Goal: Transaction & Acquisition: Obtain resource

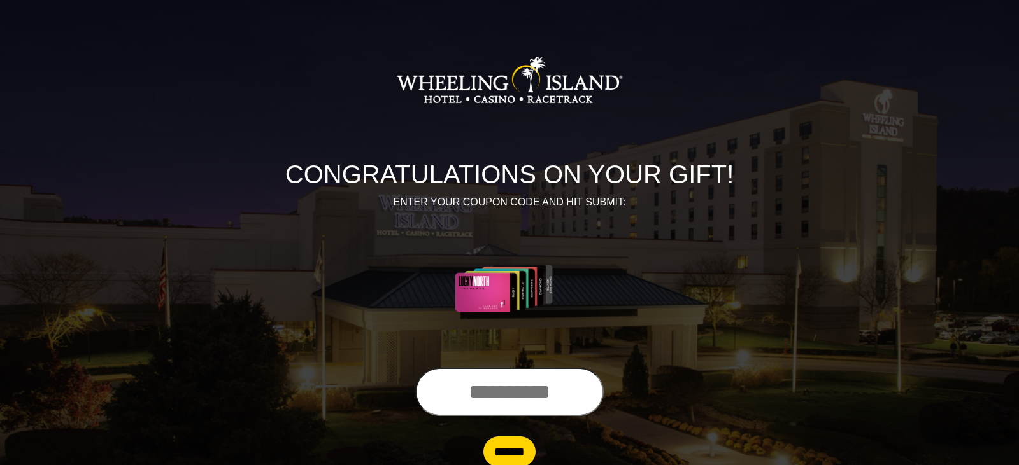
click at [427, 150] on div "CONGRATULATIONS ON YOUR GIFT! ENTER YOUR COUPON CODE AND HIT SUBMIT:" at bounding box center [509, 192] width 726 height 351
click at [420, 404] on input "text" at bounding box center [505, 392] width 188 height 48
click at [447, 399] on input "text" at bounding box center [505, 392] width 188 height 48
type input "**********"
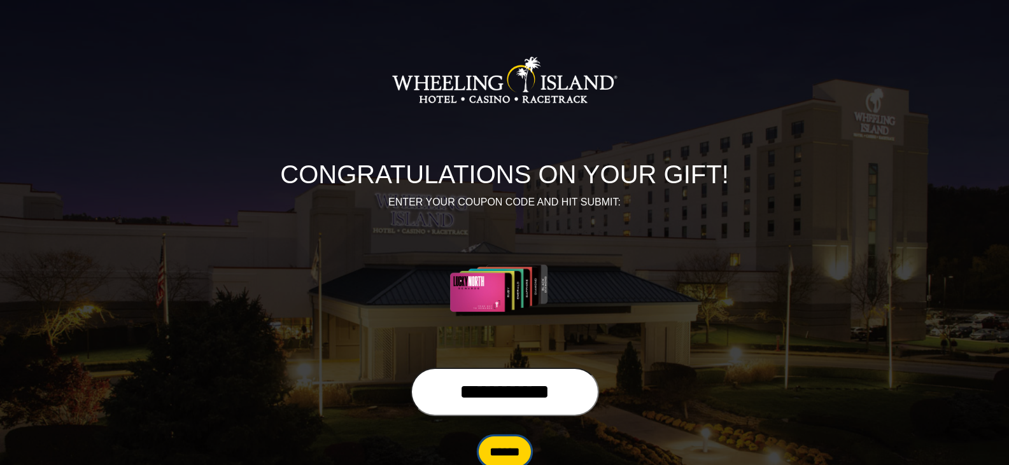
click at [510, 451] on input "******" at bounding box center [505, 452] width 52 height 31
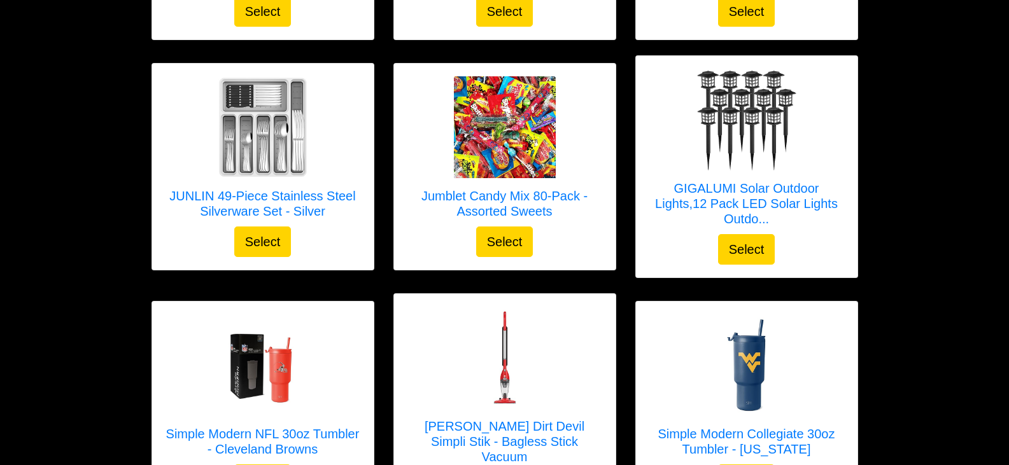
scroll to position [828, 0]
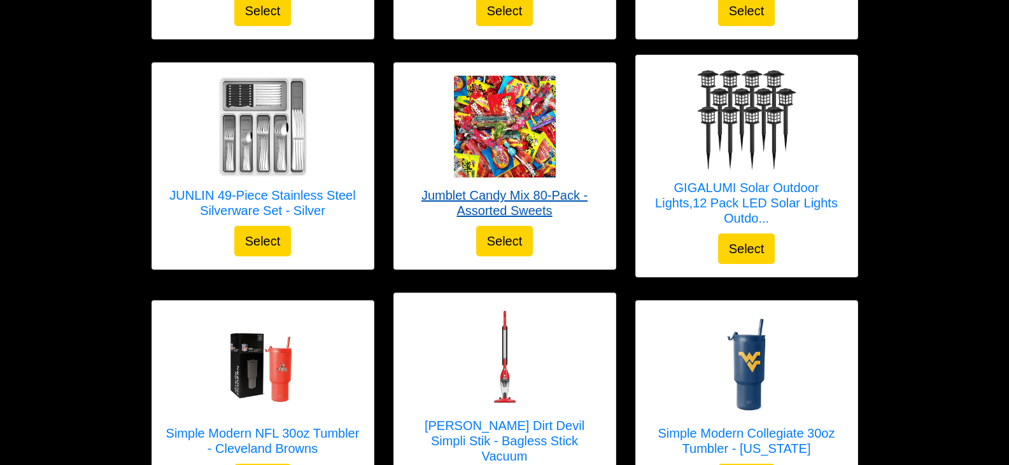
click at [521, 143] on img at bounding box center [505, 127] width 102 height 102
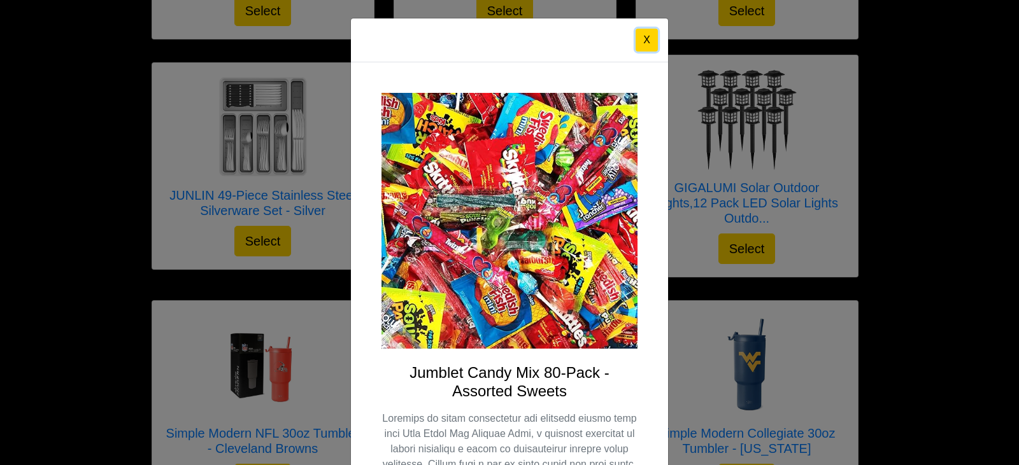
click at [644, 41] on button "X" at bounding box center [646, 40] width 22 height 23
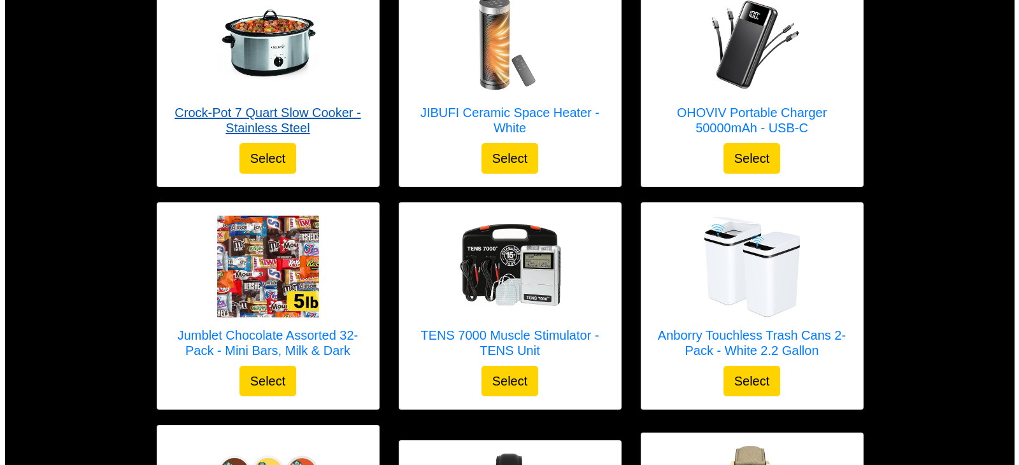
scroll to position [2547, 0]
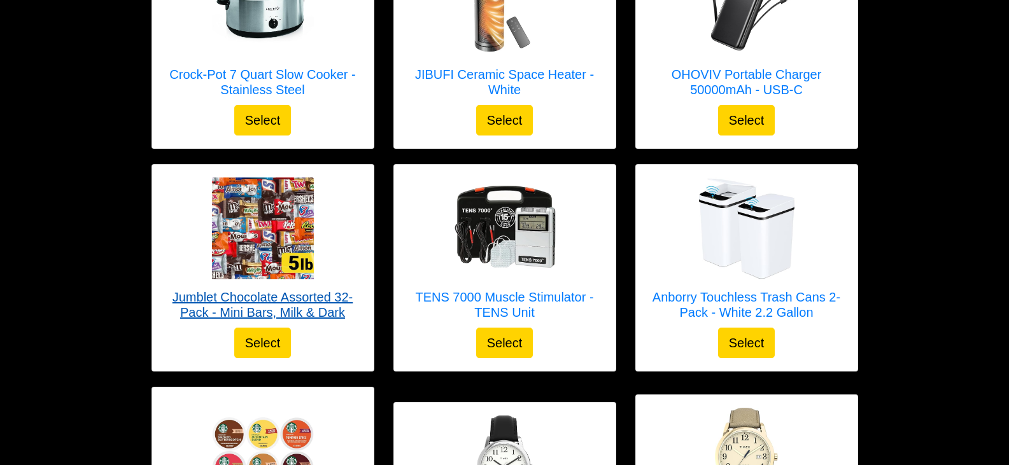
click at [291, 212] on img at bounding box center [263, 229] width 102 height 102
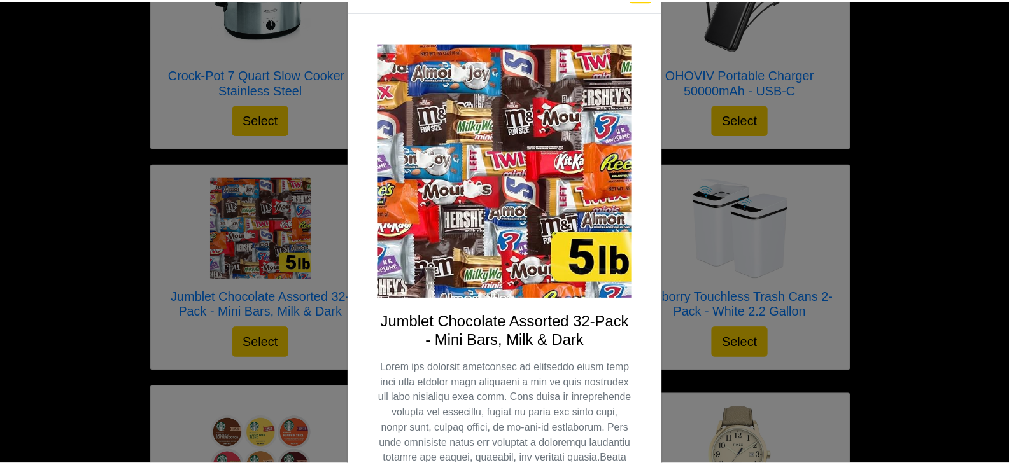
scroll to position [0, 0]
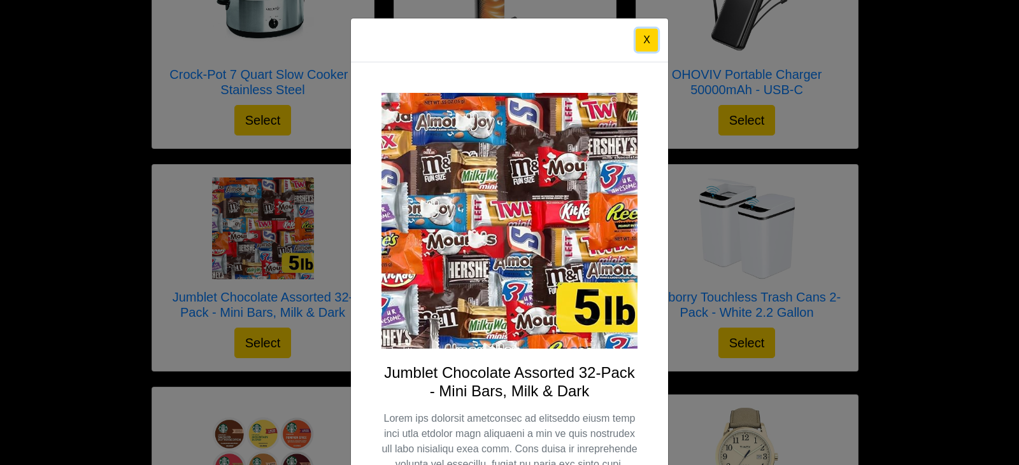
click at [641, 41] on button "X" at bounding box center [646, 40] width 22 height 23
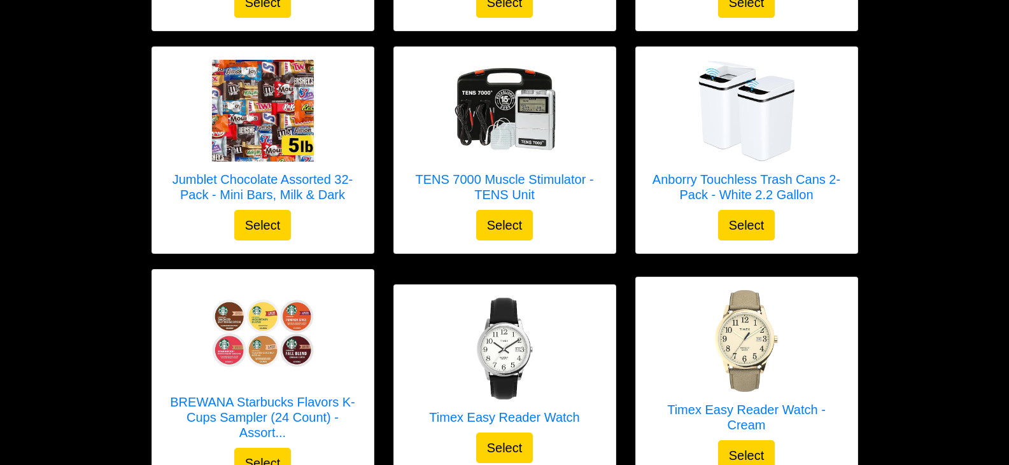
scroll to position [2636, 0]
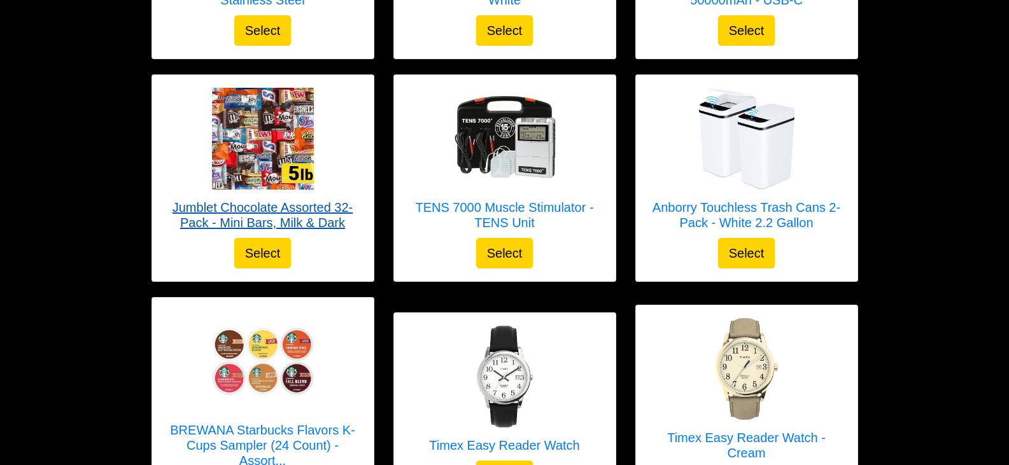
click at [271, 126] on img at bounding box center [263, 139] width 102 height 102
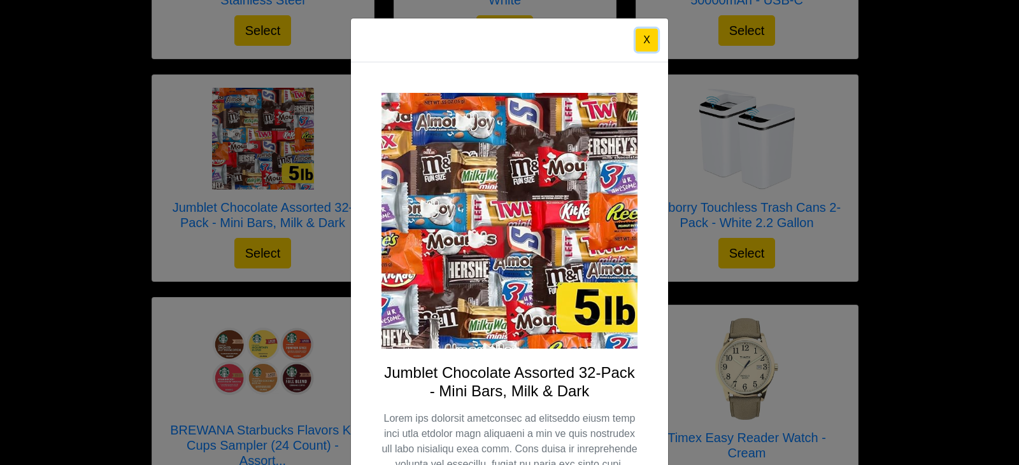
click at [640, 41] on button "X" at bounding box center [646, 40] width 22 height 23
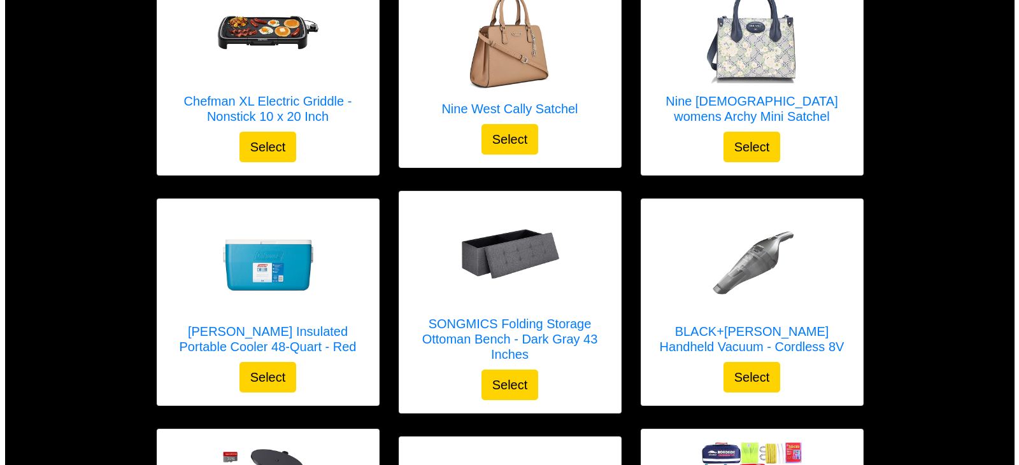
scroll to position [1745, 0]
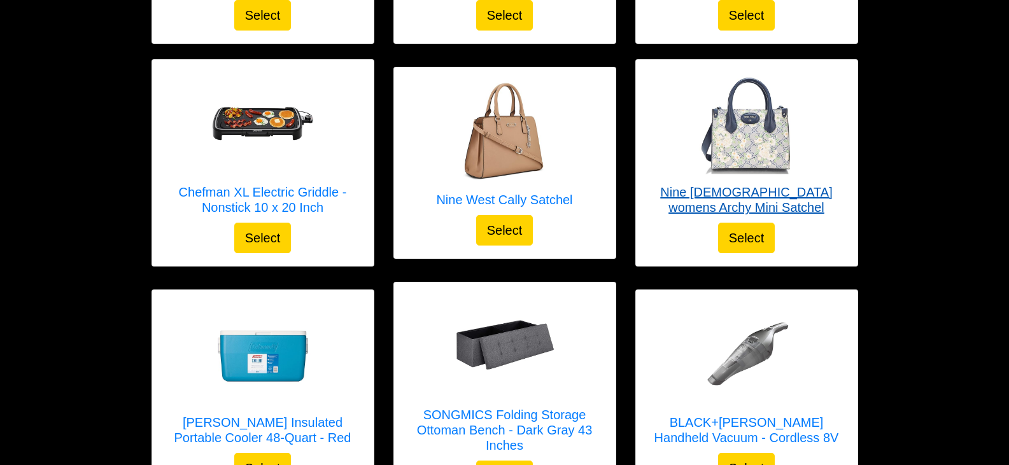
click at [788, 132] on img at bounding box center [747, 124] width 102 height 102
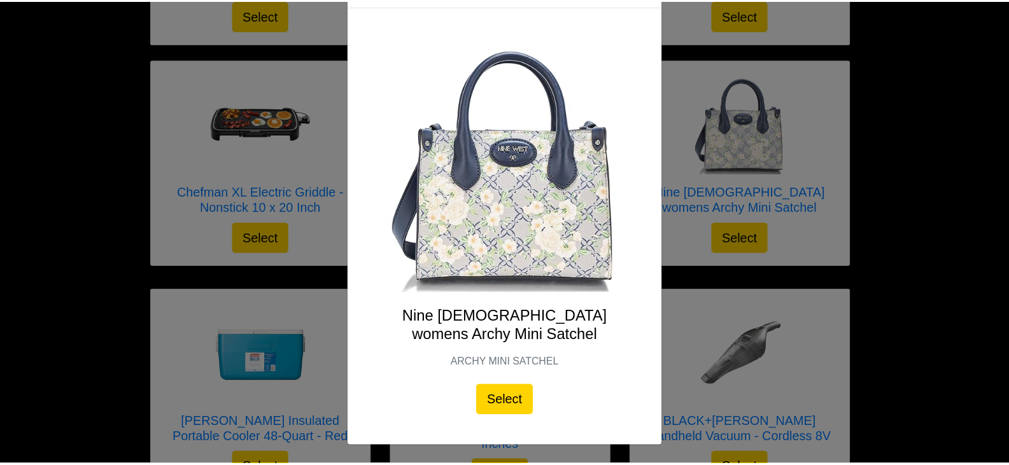
scroll to position [0, 0]
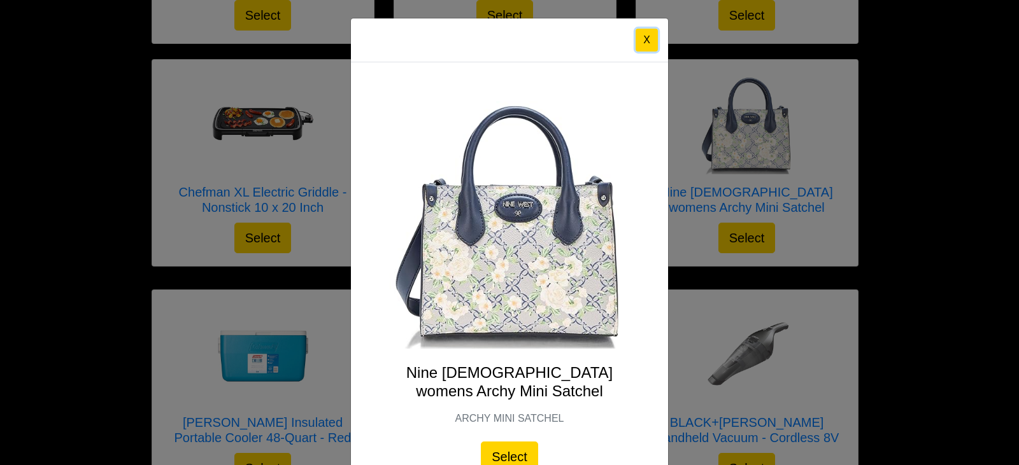
click at [636, 35] on button "X" at bounding box center [646, 40] width 22 height 23
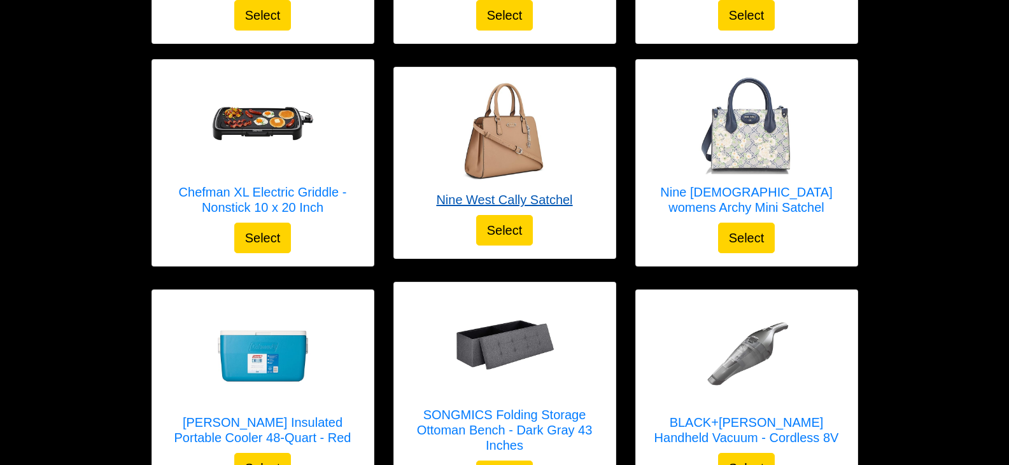
click at [501, 142] on img at bounding box center [504, 131] width 102 height 102
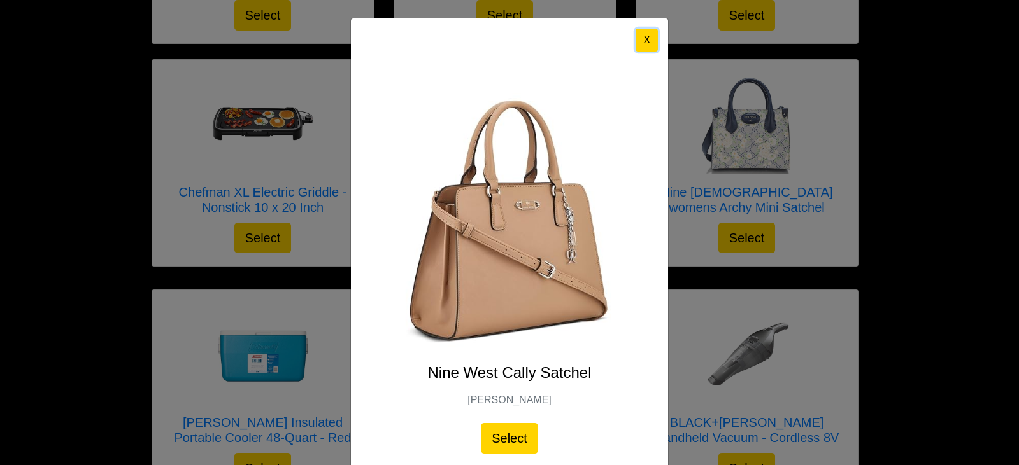
click at [646, 42] on button "X" at bounding box center [646, 40] width 22 height 23
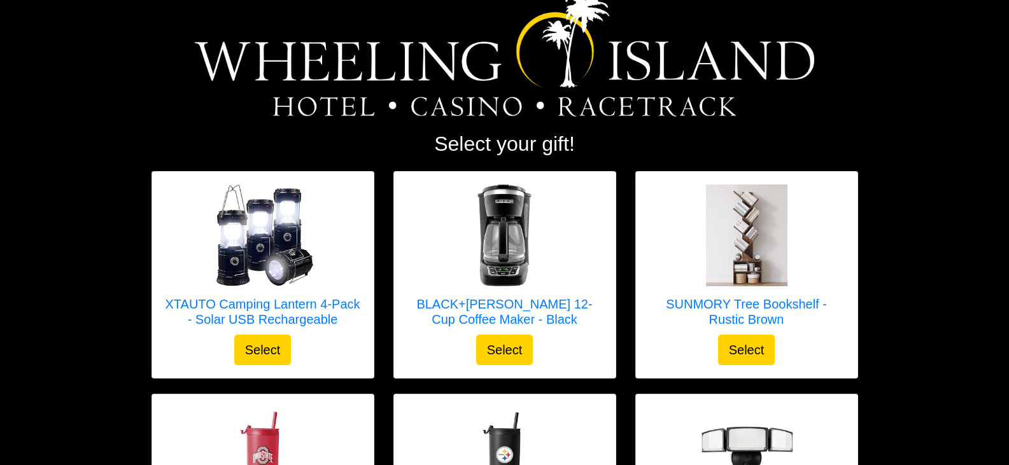
scroll to position [26, 0]
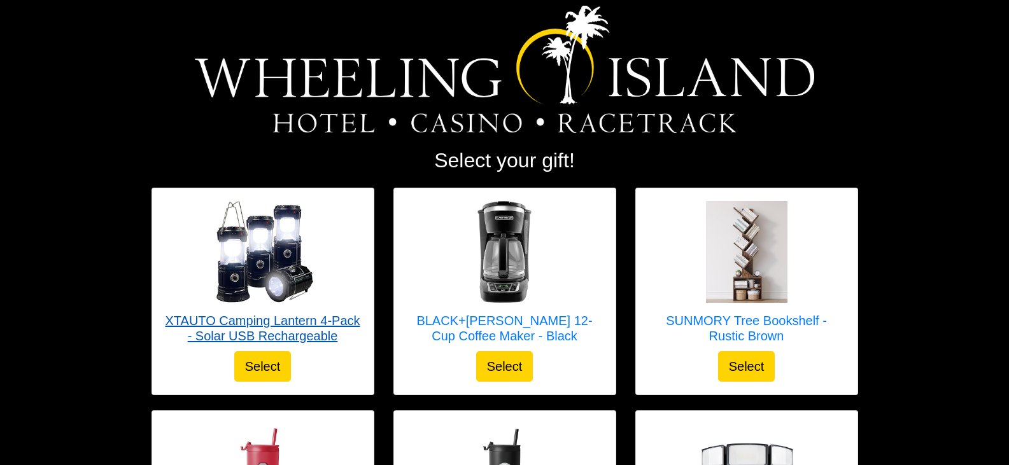
click at [262, 253] on img at bounding box center [263, 252] width 102 height 102
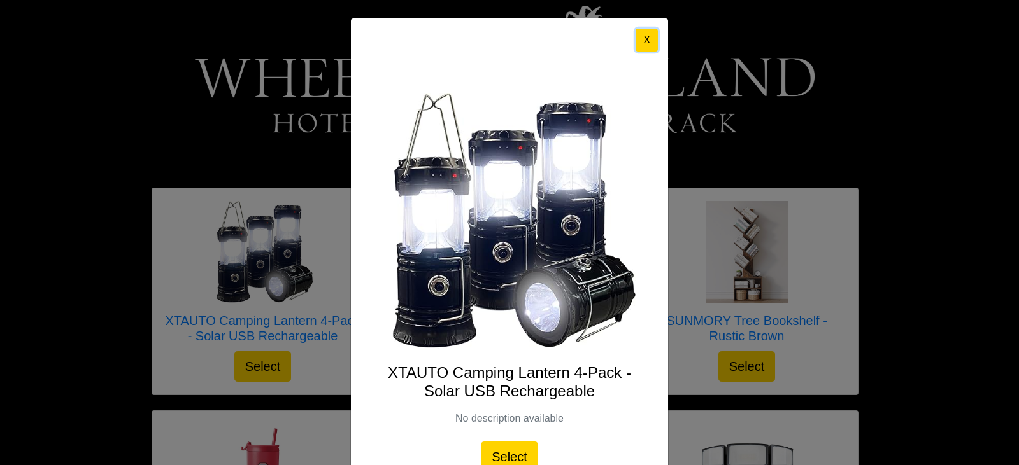
click at [635, 42] on button "X" at bounding box center [646, 40] width 22 height 23
